Goal: Information Seeking & Learning: Learn about a topic

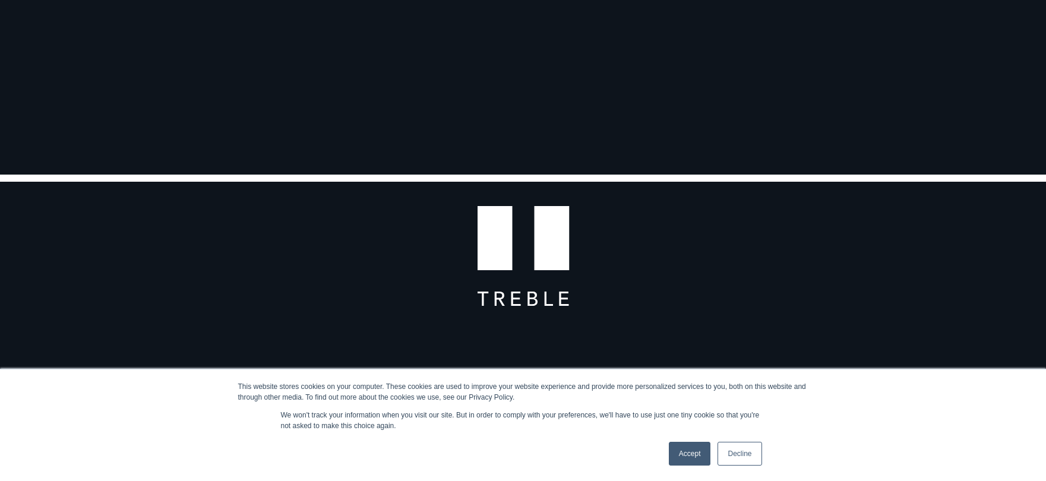
click at [692, 448] on link "Accept" at bounding box center [690, 454] width 42 height 24
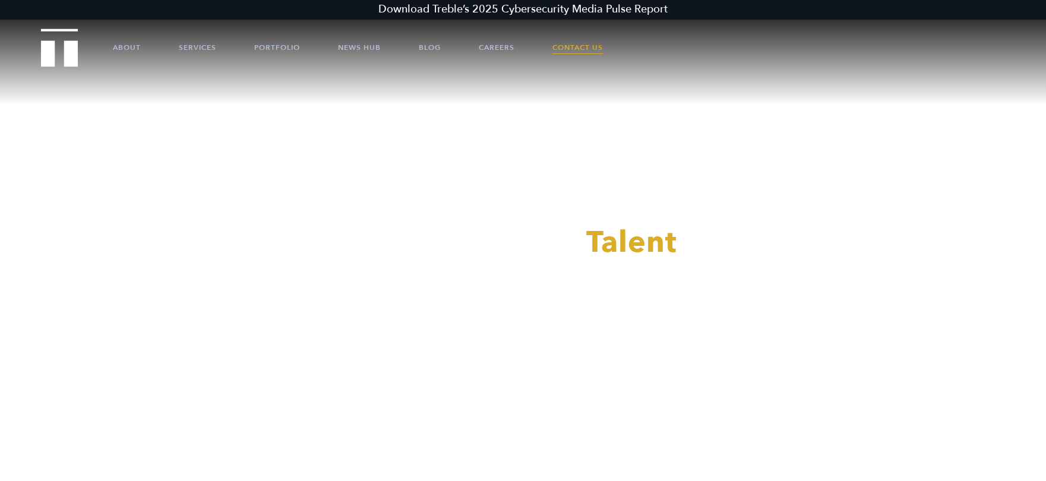
click at [577, 43] on link "Contact Us" at bounding box center [577, 48] width 50 height 36
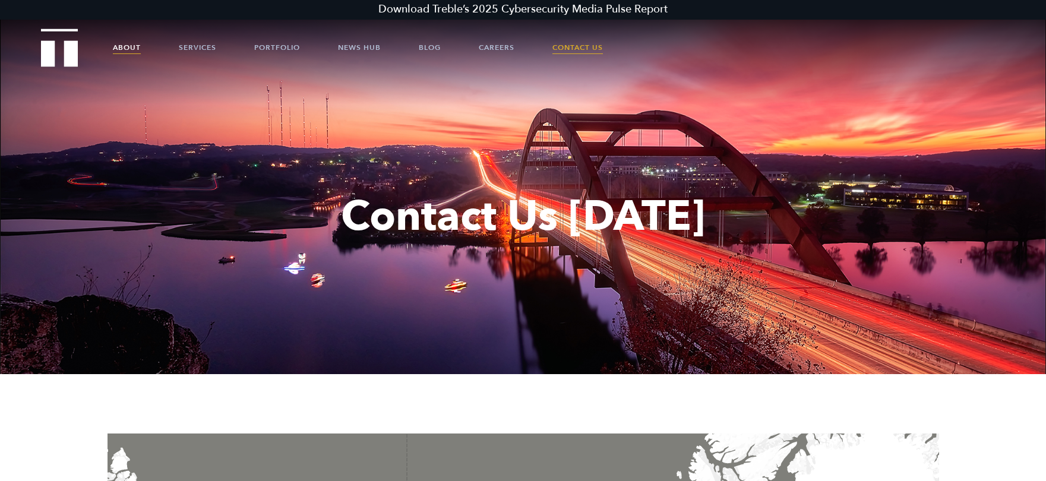
click at [131, 48] on link "About" at bounding box center [127, 48] width 28 height 36
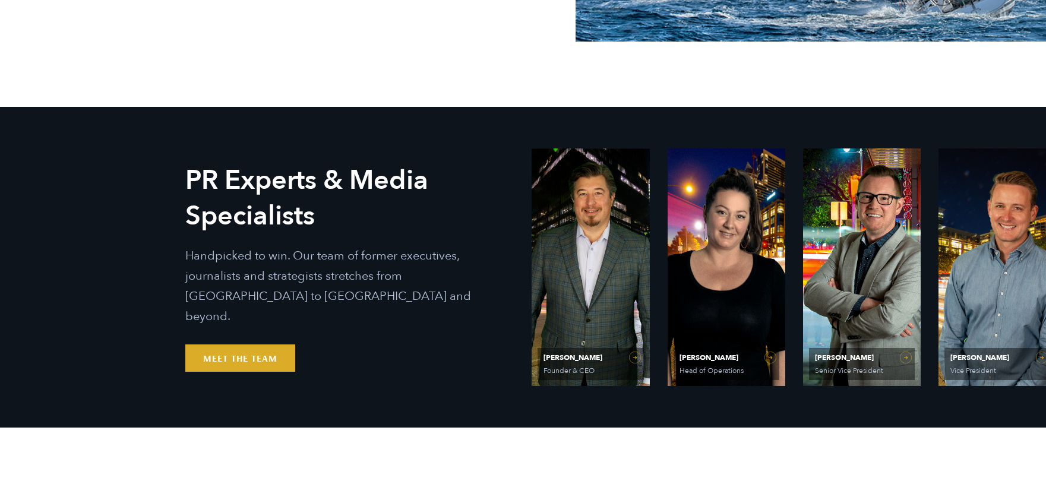
scroll to position [594, 0]
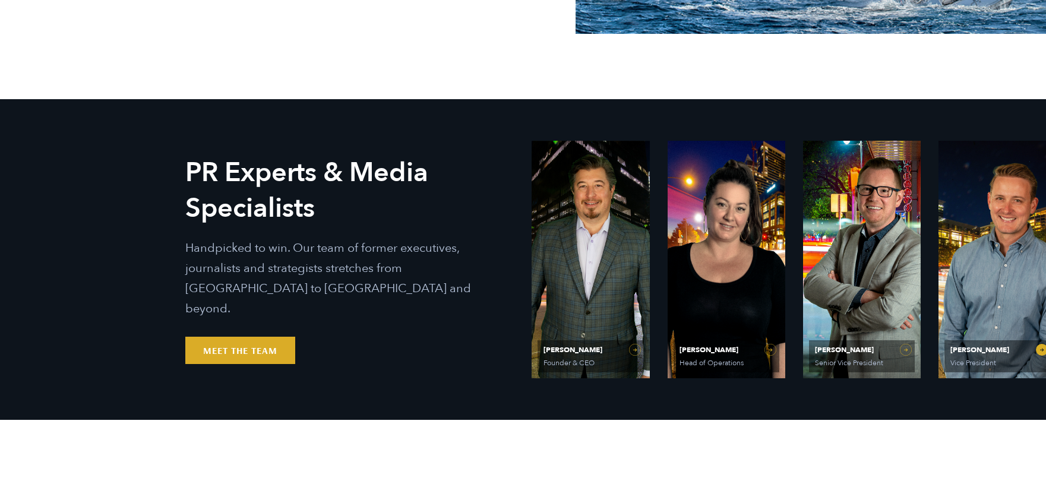
click at [1042, 352] on link "Will Kruisbrink Vice President" at bounding box center [997, 260] width 118 height 238
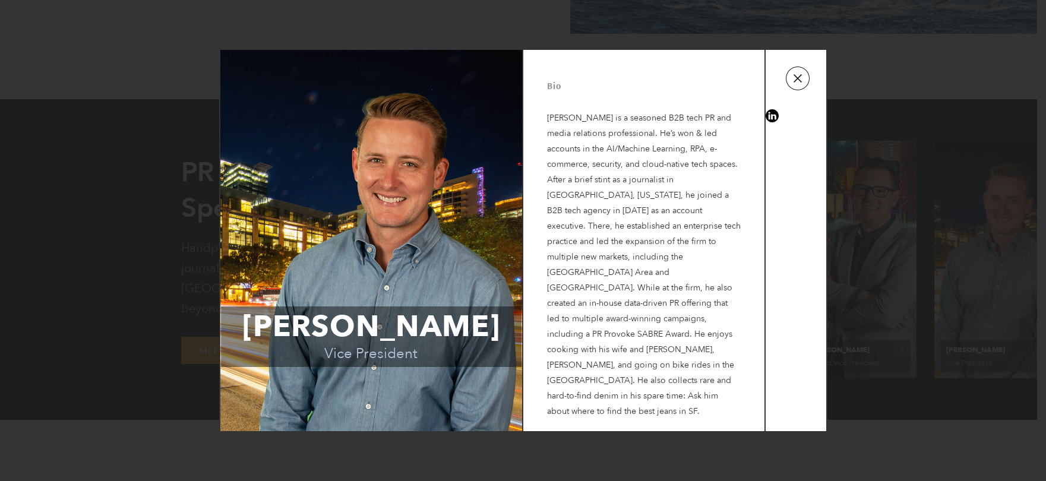
click at [800, 90] on button "button" at bounding box center [798, 79] width 24 height 24
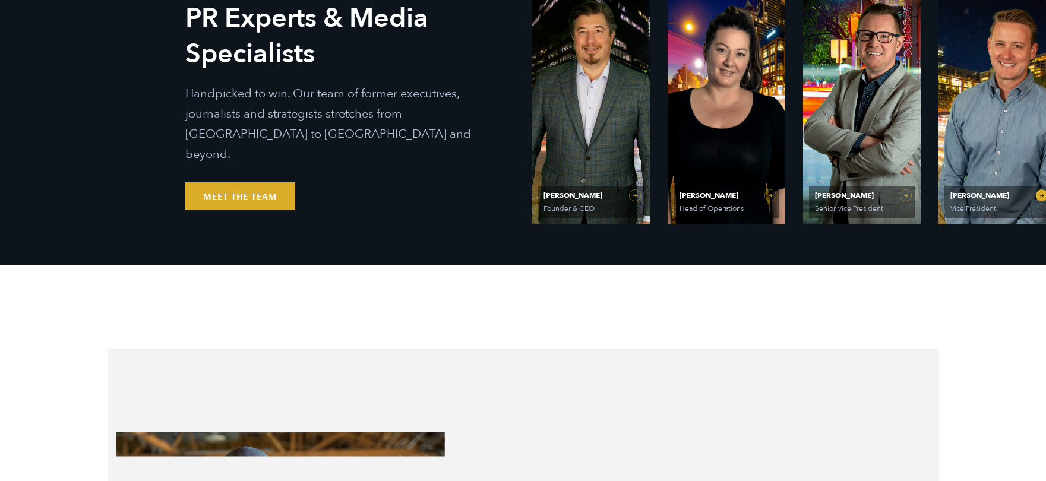
scroll to position [772, 0]
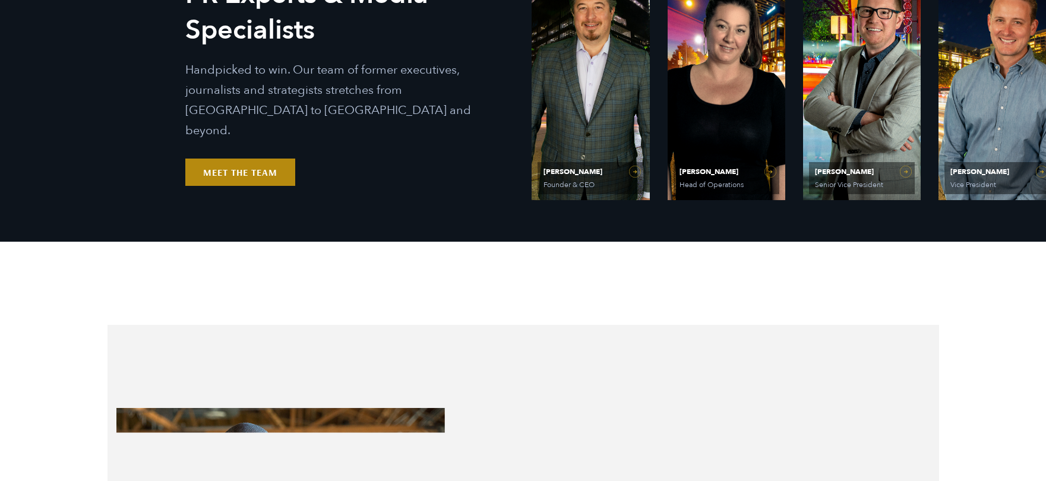
click at [223, 162] on link "Meet the Team" at bounding box center [240, 172] width 110 height 27
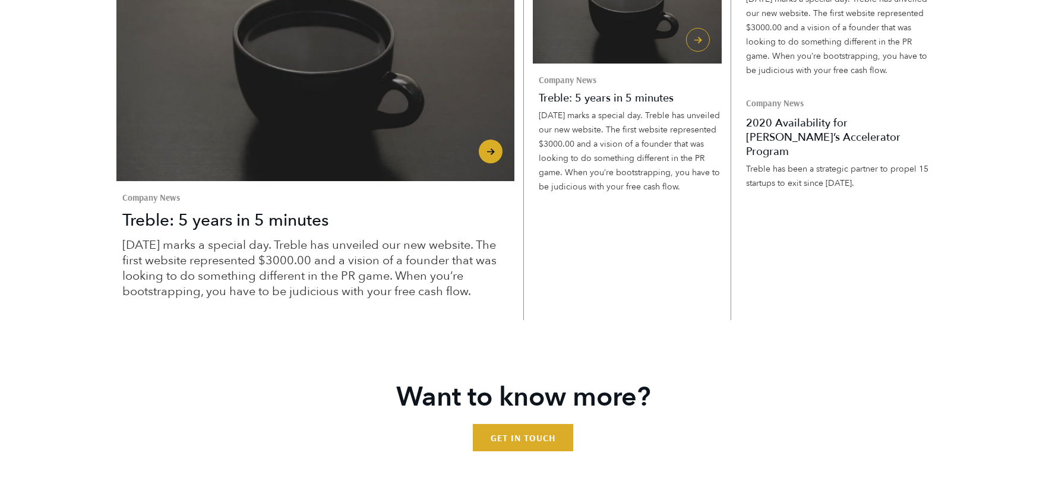
scroll to position [3682, 0]
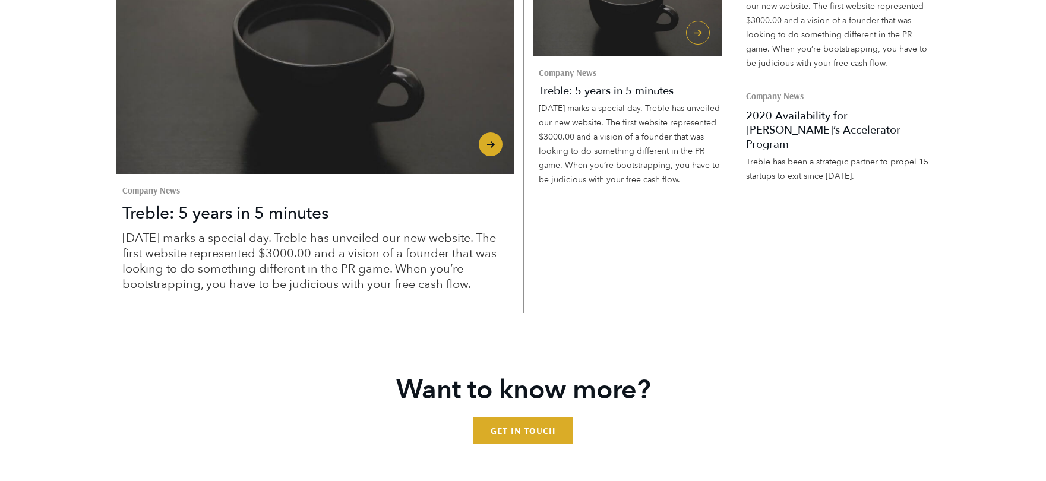
click at [496, 174] on span "Read more" at bounding box center [315, 62] width 398 height 224
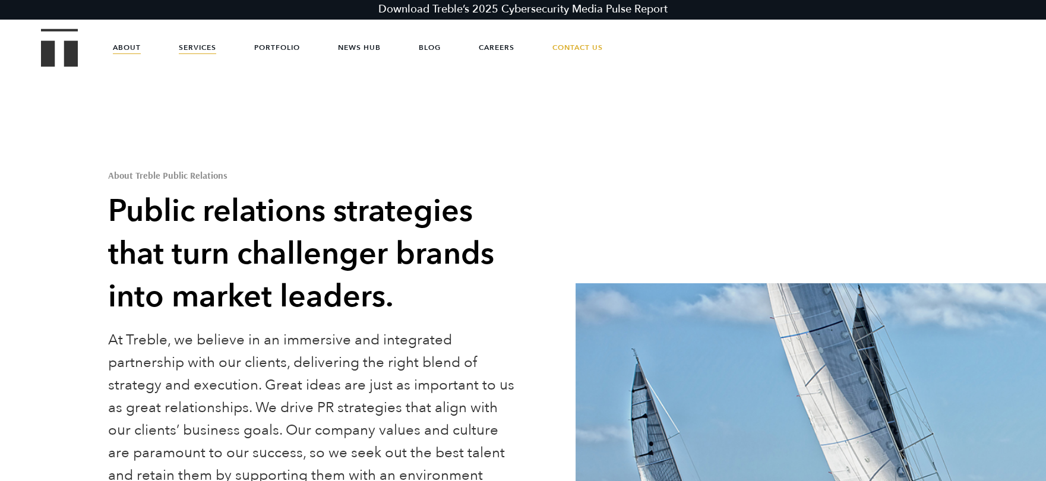
click at [194, 45] on link "Services" at bounding box center [197, 48] width 37 height 36
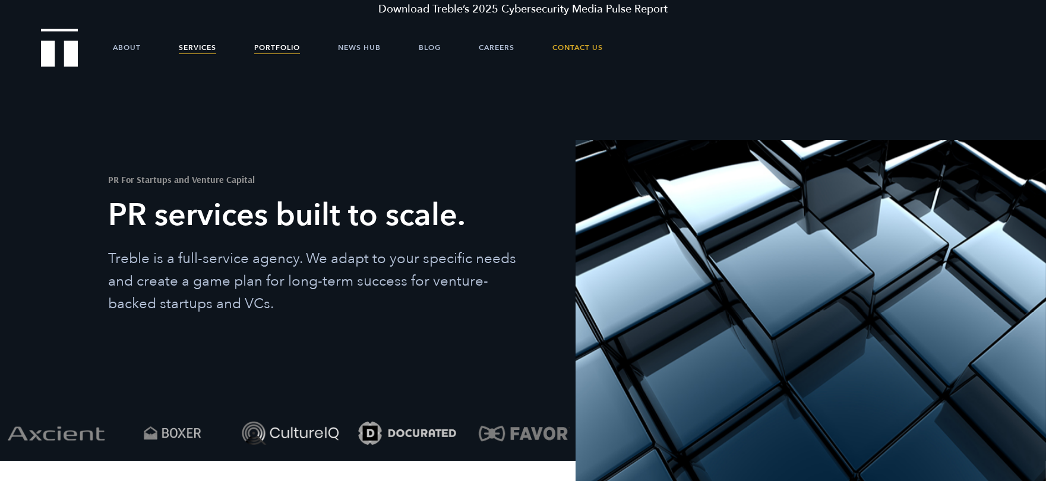
click at [277, 46] on link "Portfolio" at bounding box center [277, 48] width 46 height 36
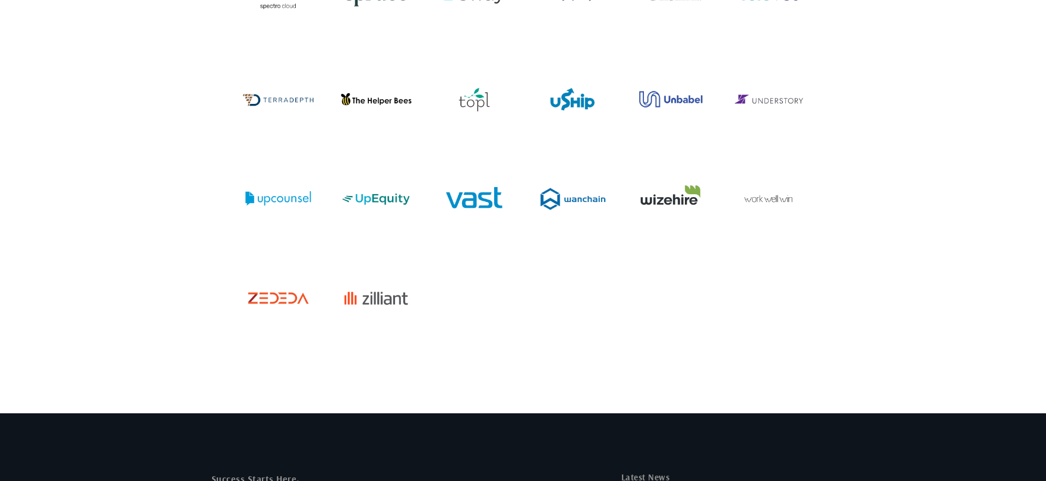
scroll to position [4394, 0]
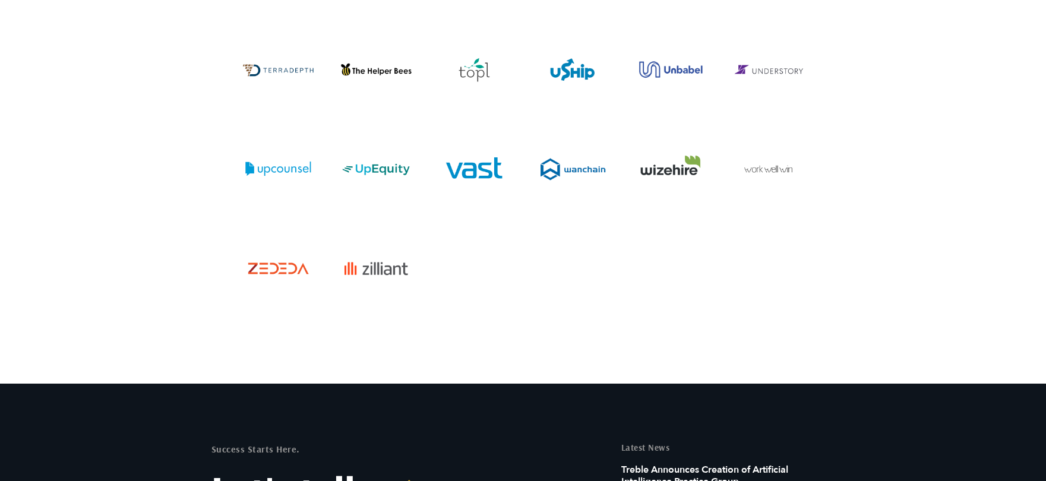
click at [291, 70] on img "Visit the TerraDepth website" at bounding box center [278, 69] width 80 height 40
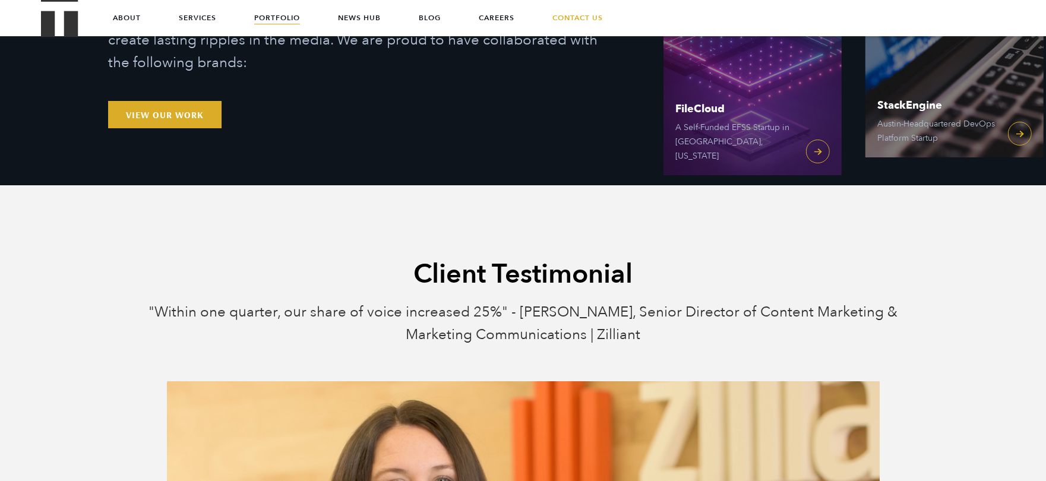
scroll to position [36, 0]
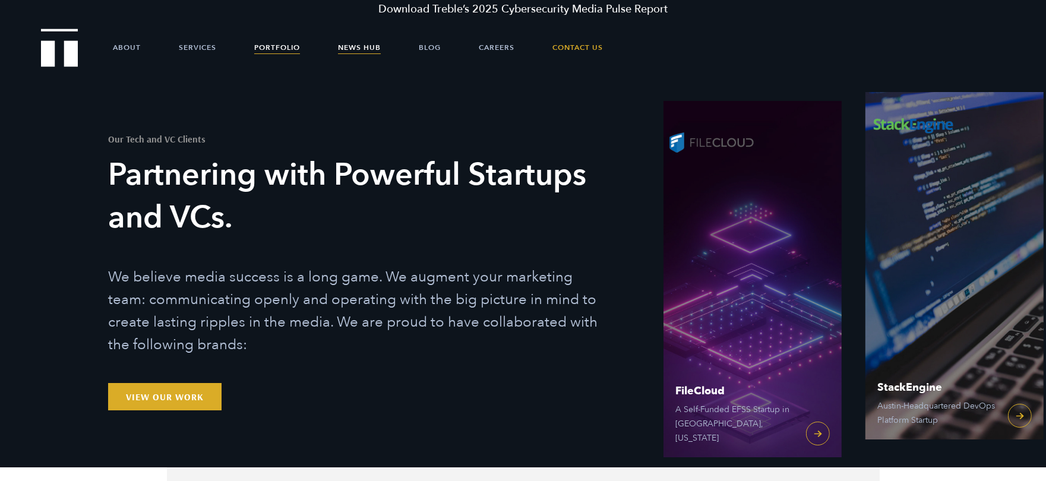
click at [364, 48] on link "News Hub" at bounding box center [359, 48] width 43 height 36
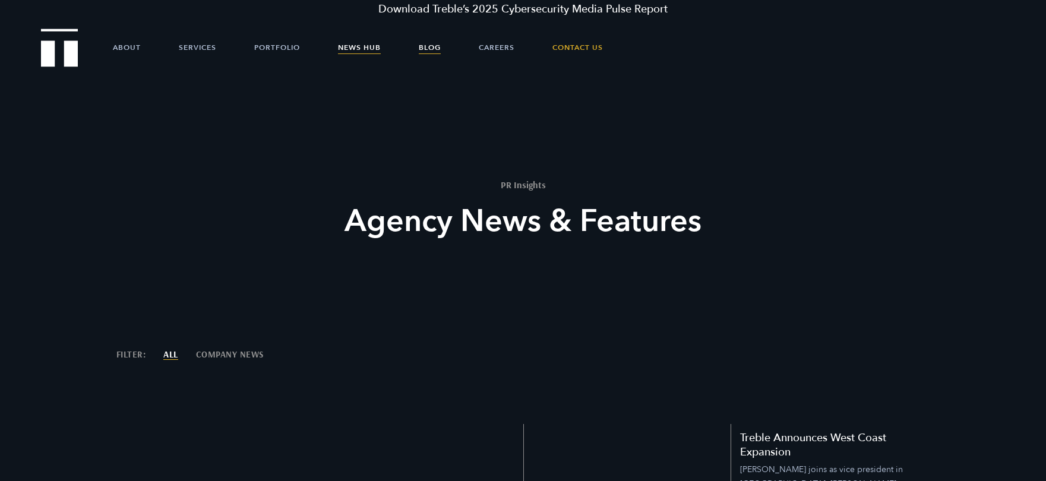
click at [433, 44] on link "Blog" at bounding box center [430, 48] width 22 height 36
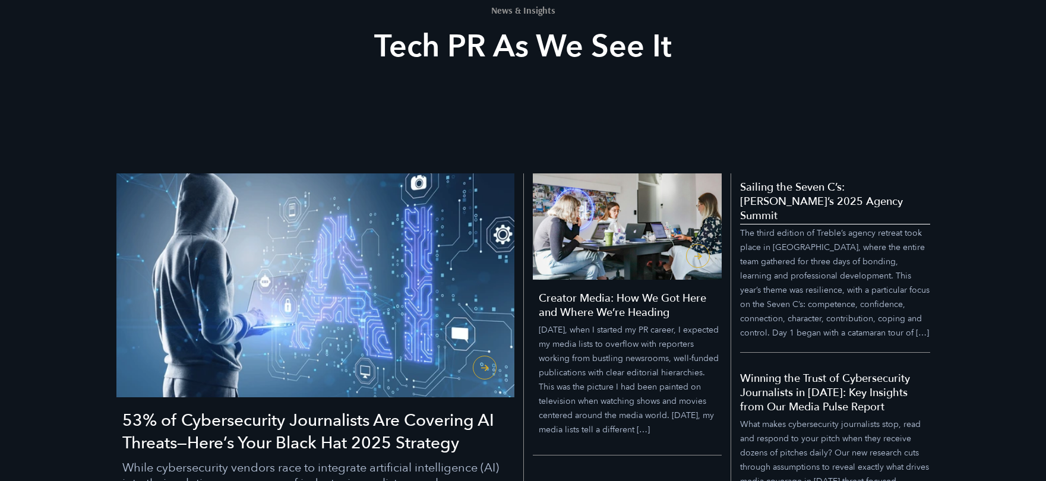
scroll to position [178, 0]
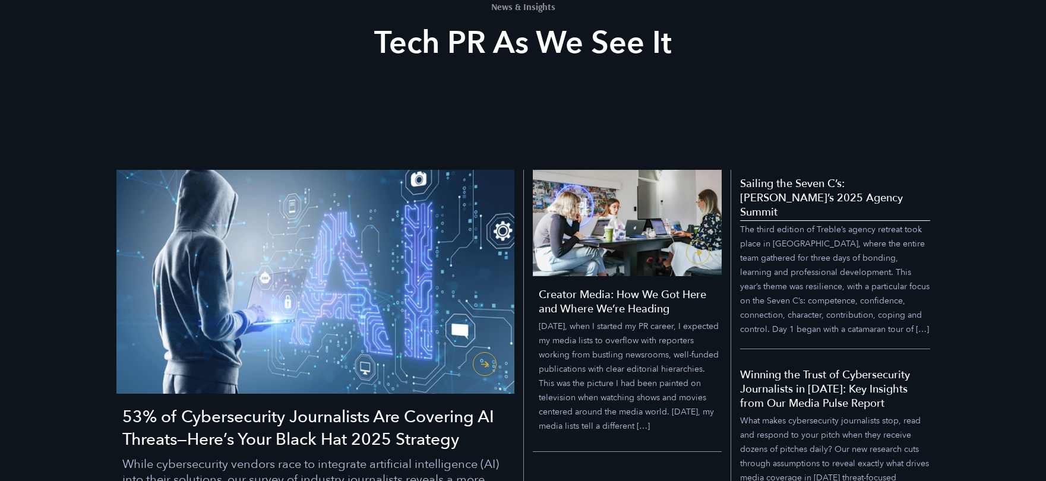
click at [843, 315] on p "The third edition of Treble’s agency retreat took place in San Diego, where the…" at bounding box center [835, 280] width 190 height 114
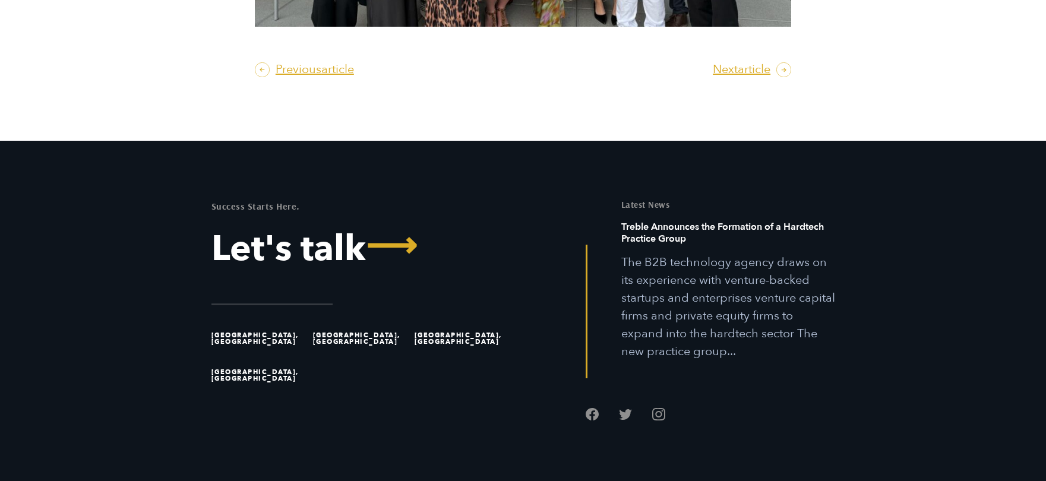
scroll to position [4453, 0]
